Goal: Find specific page/section: Find specific page/section

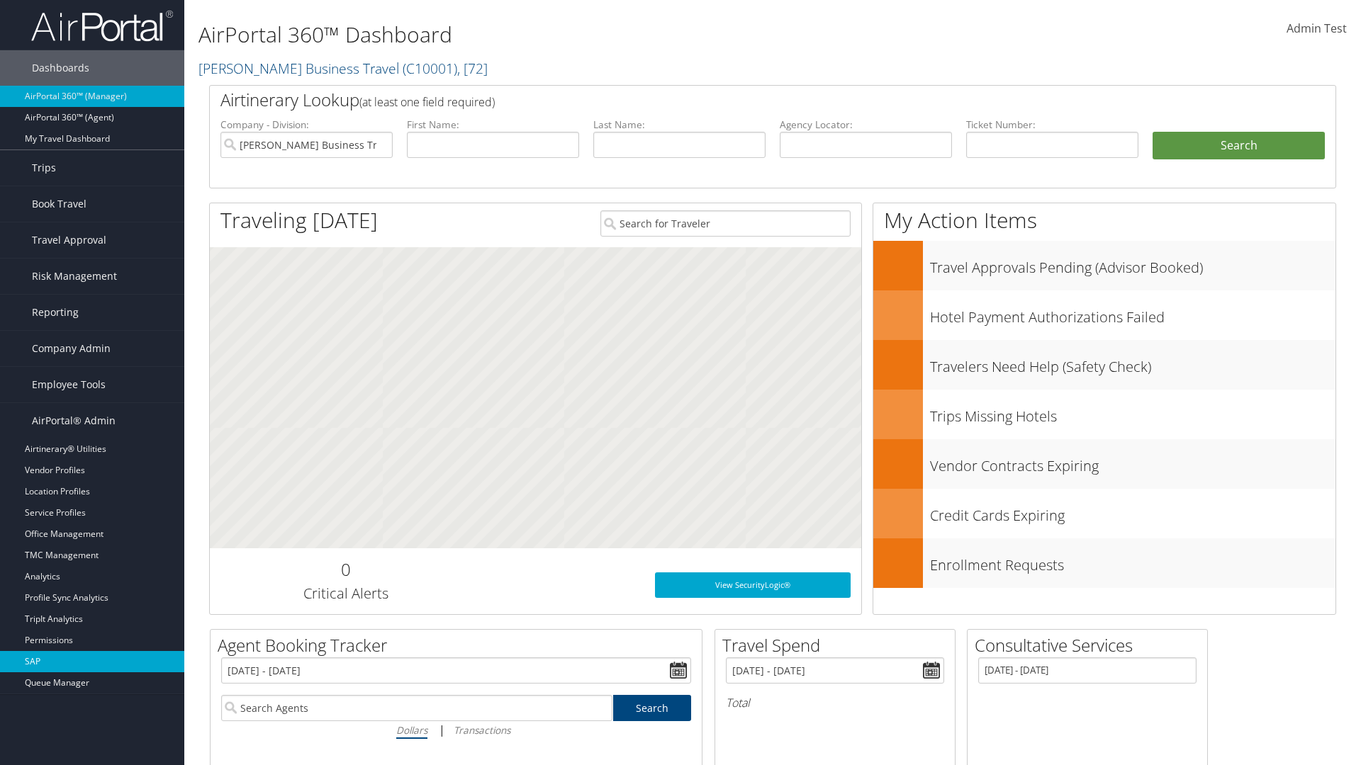
click at [92, 662] on link "SAP" at bounding box center [92, 661] width 184 height 21
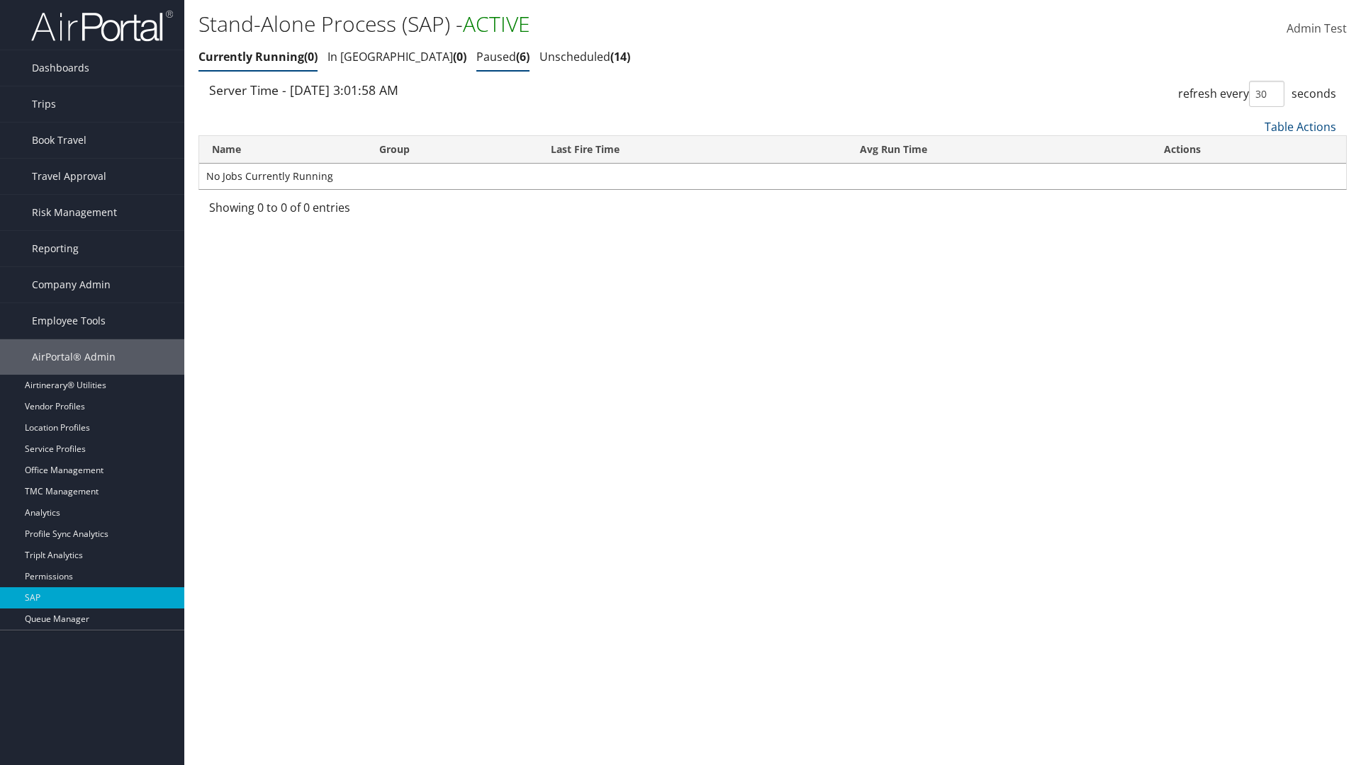
click at [476, 57] on link "Paused 6" at bounding box center [502, 57] width 53 height 16
